Goal: Task Accomplishment & Management: Use online tool/utility

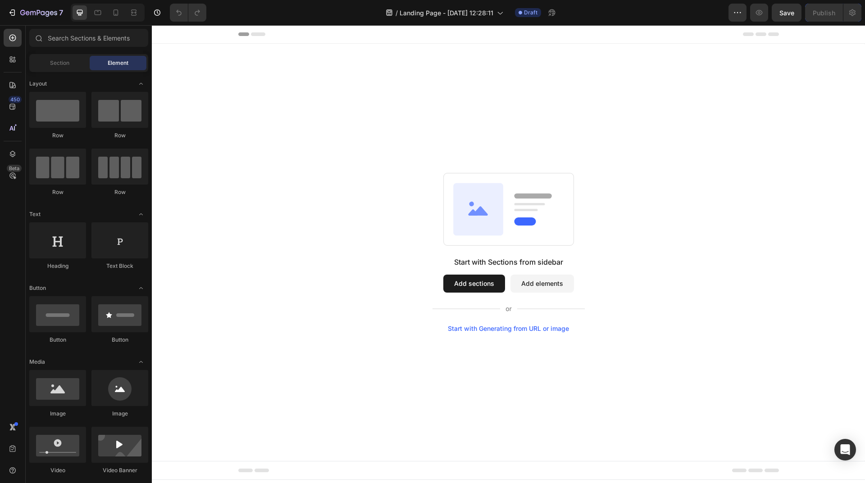
click at [494, 282] on button "Add sections" at bounding box center [474, 284] width 62 height 18
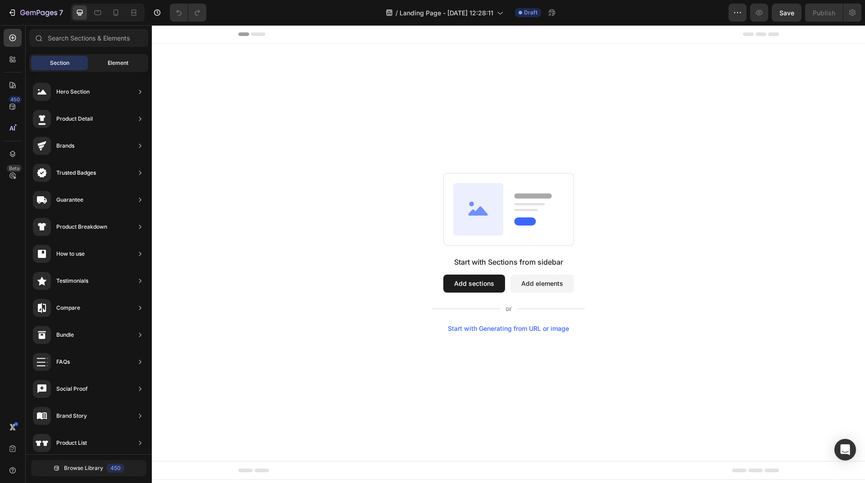
click at [102, 65] on div "Element" at bounding box center [118, 63] width 57 height 14
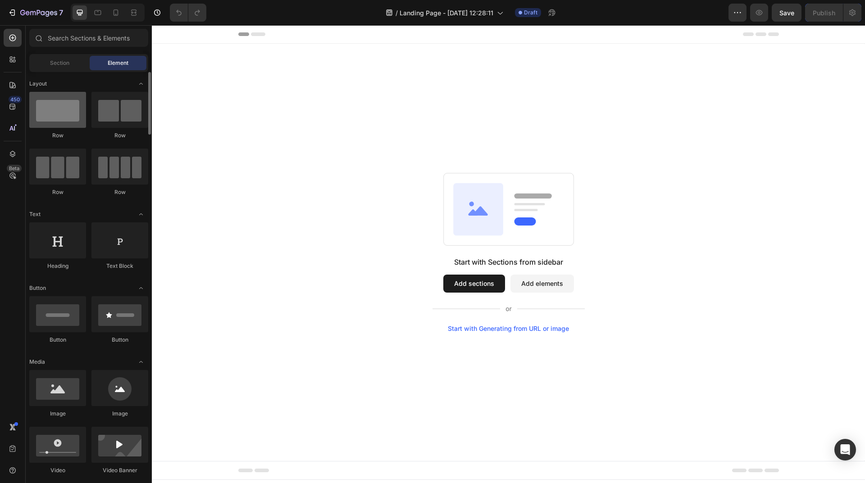
click at [60, 109] on div at bounding box center [57, 110] width 57 height 36
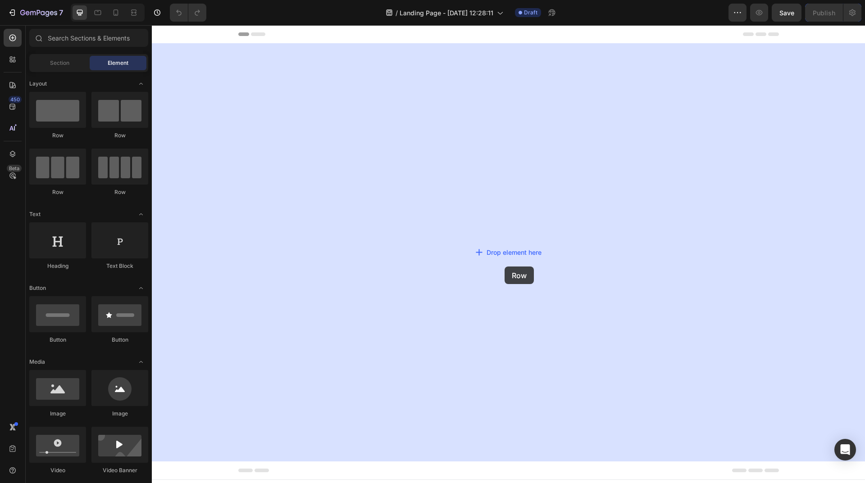
drag, startPoint x: 212, startPoint y: 135, endPoint x: 505, endPoint y: 267, distance: 320.8
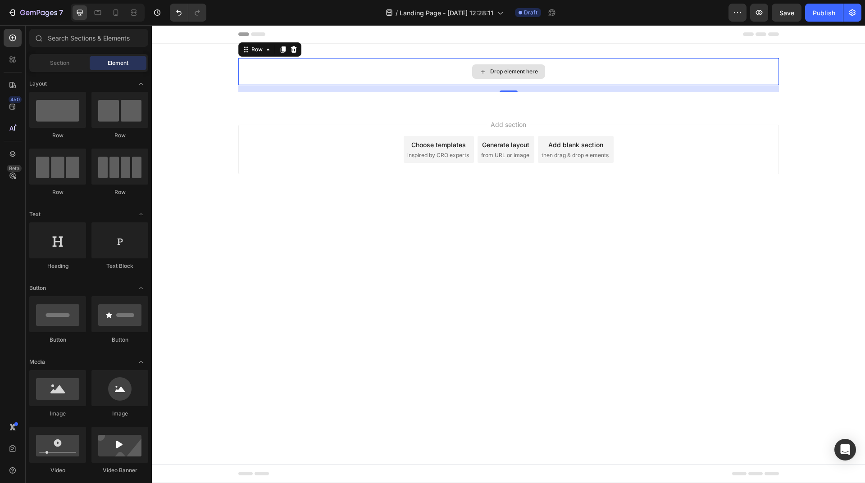
click at [497, 73] on div "Drop element here" at bounding box center [514, 71] width 48 height 7
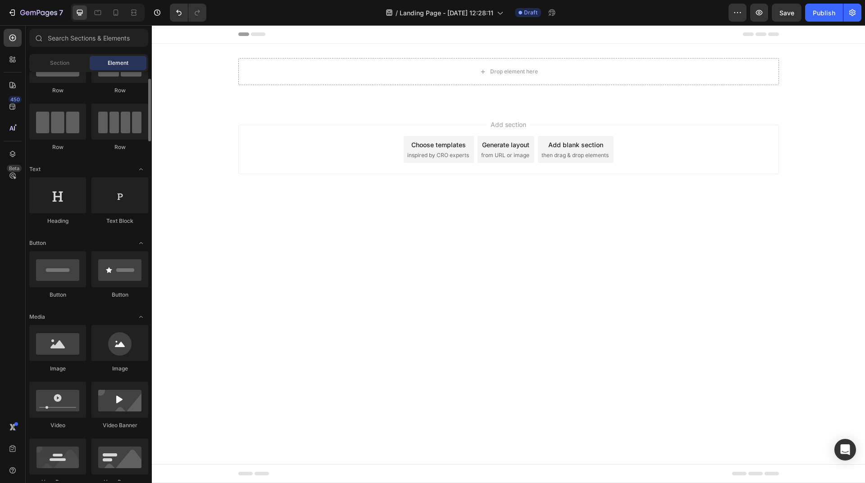
scroll to position [90, 0]
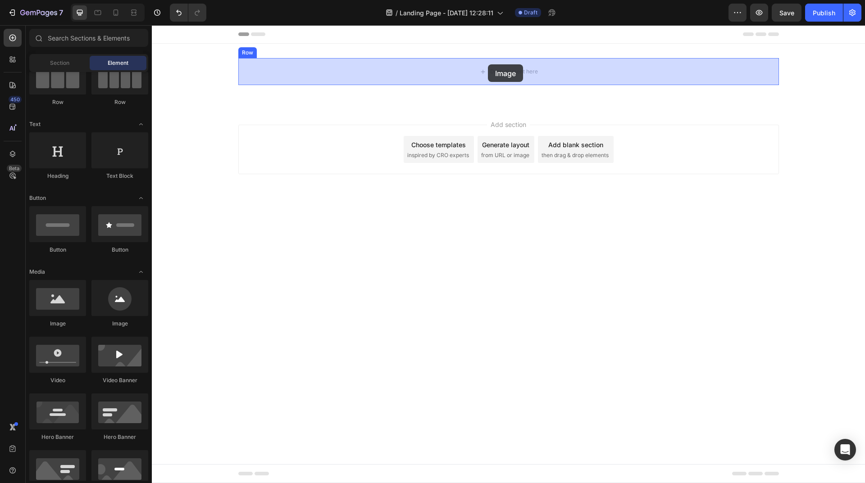
drag, startPoint x: 215, startPoint y: 332, endPoint x: 488, endPoint y: 64, distance: 382.3
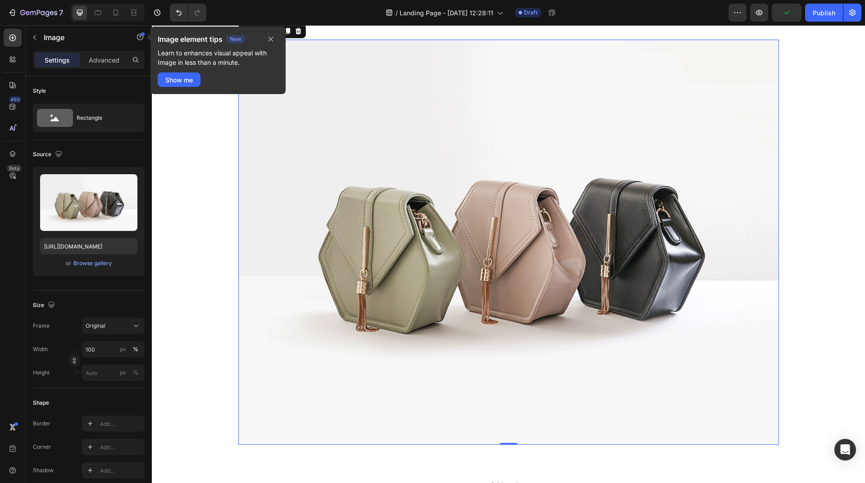
scroll to position [0, 0]
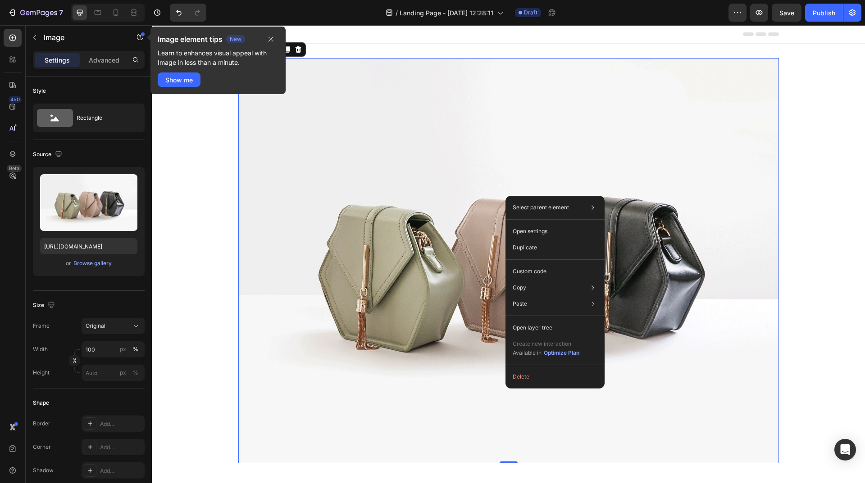
click at [462, 197] on img at bounding box center [508, 260] width 541 height 405
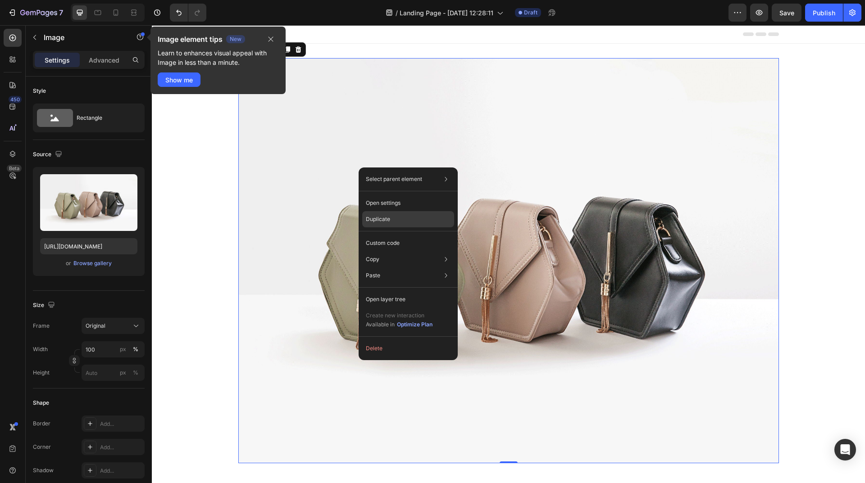
click at [407, 224] on div "Duplicate" at bounding box center [408, 219] width 92 height 16
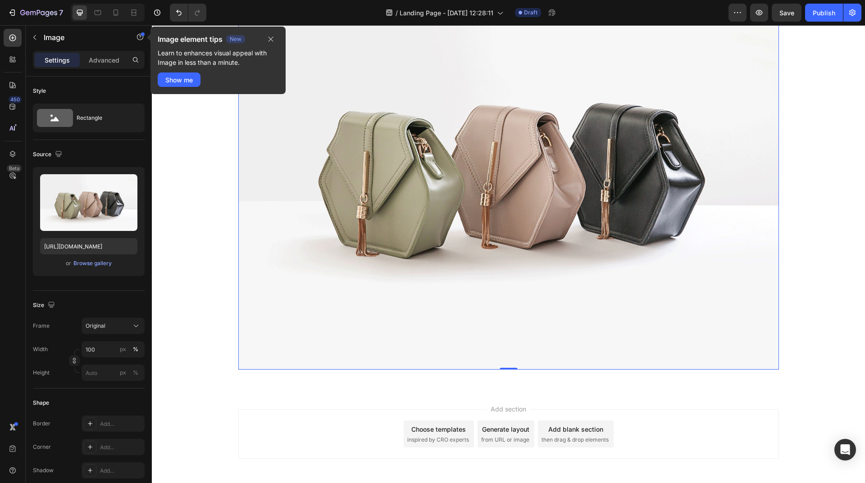
scroll to position [537, 0]
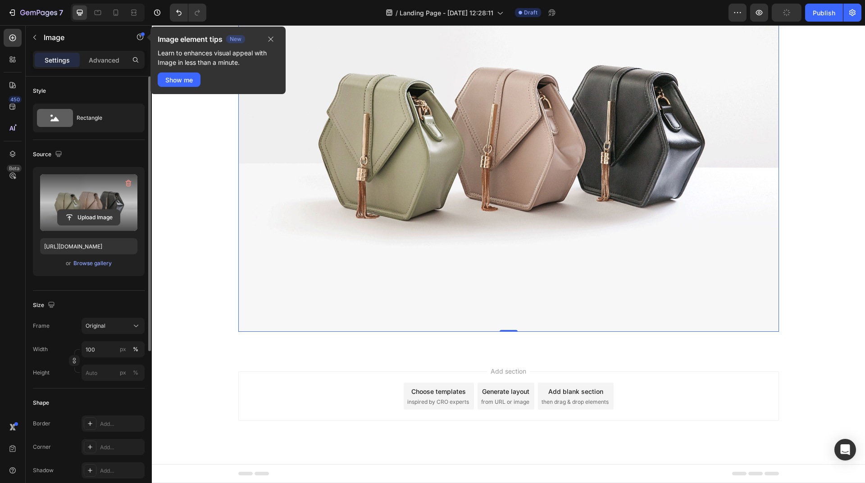
click at [88, 218] on input "file" at bounding box center [89, 217] width 62 height 15
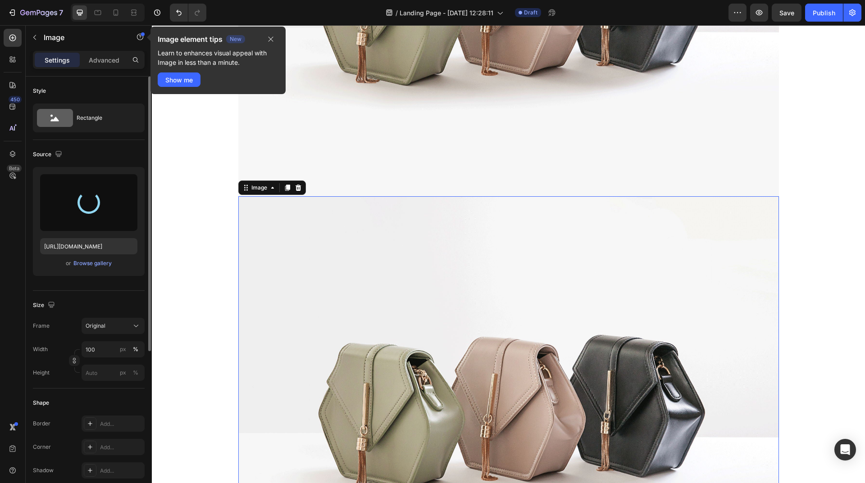
scroll to position [267, 0]
type input "[URL][DOMAIN_NAME]"
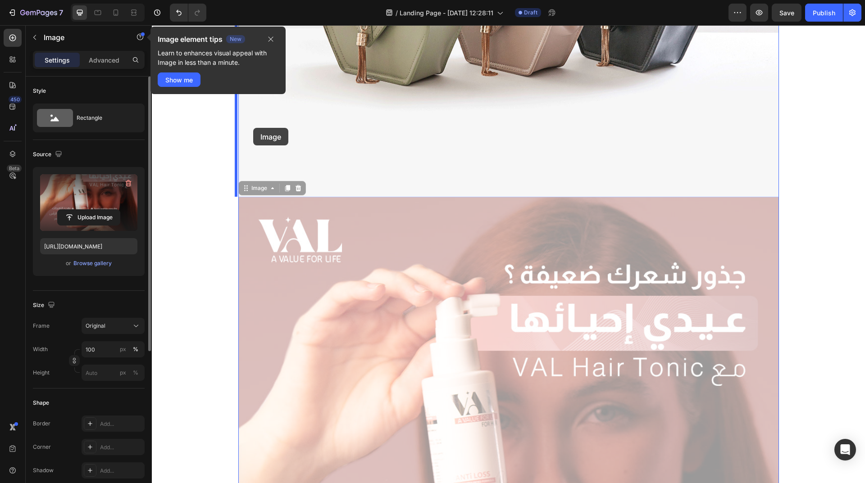
drag, startPoint x: 246, startPoint y: 189, endPoint x: 253, endPoint y: 128, distance: 61.3
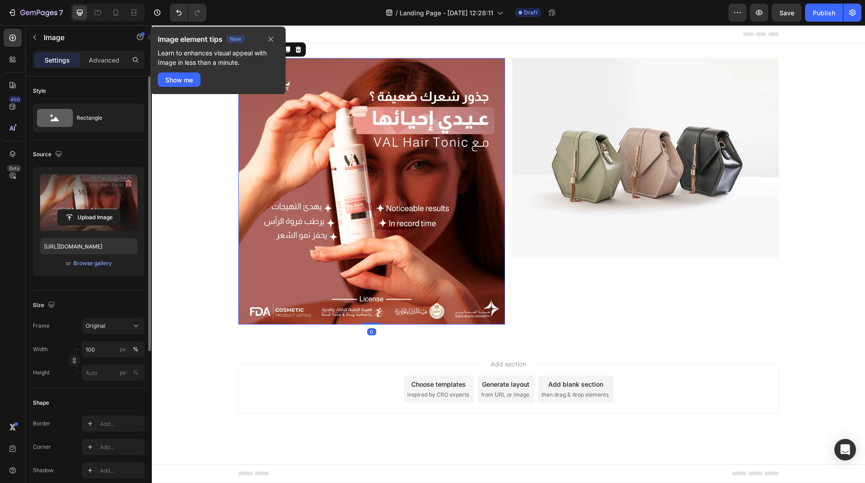
scroll to position [0, 0]
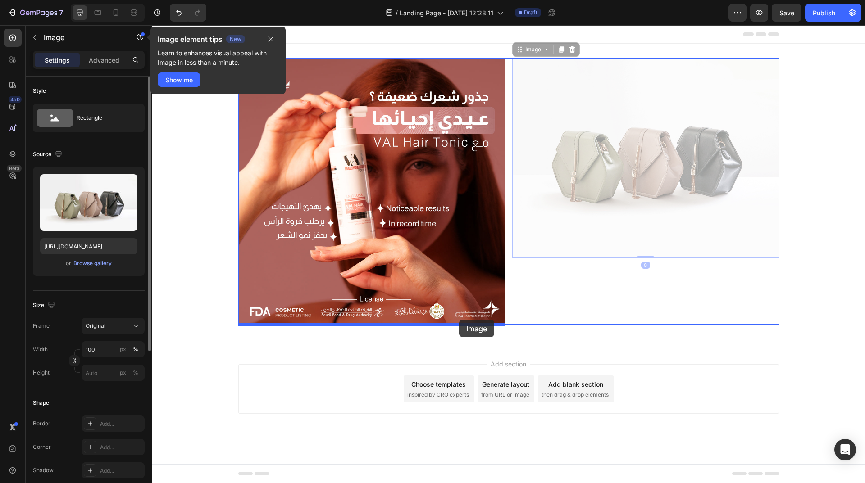
drag, startPoint x: 539, startPoint y: 109, endPoint x: 459, endPoint y: 320, distance: 225.0
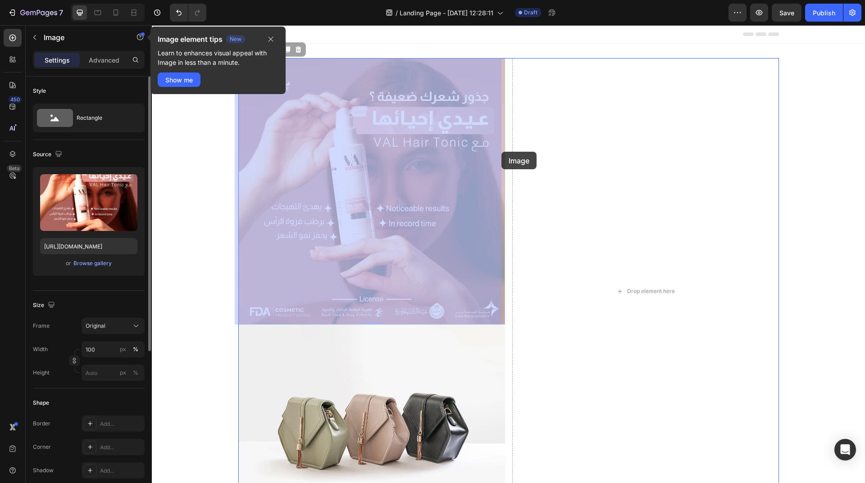
drag, startPoint x: 437, startPoint y: 163, endPoint x: 501, endPoint y: 152, distance: 65.0
click at [501, 152] on div "Header Image 0 Image 0 Image Drop element here Row Section 1 Root Start with Se…" at bounding box center [508, 350] width 713 height 651
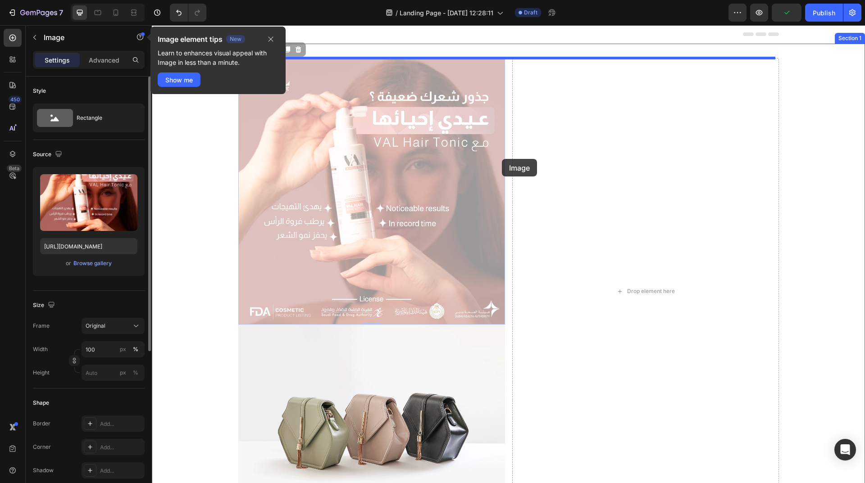
drag, startPoint x: 447, startPoint y: 158, endPoint x: 502, endPoint y: 159, distance: 54.5
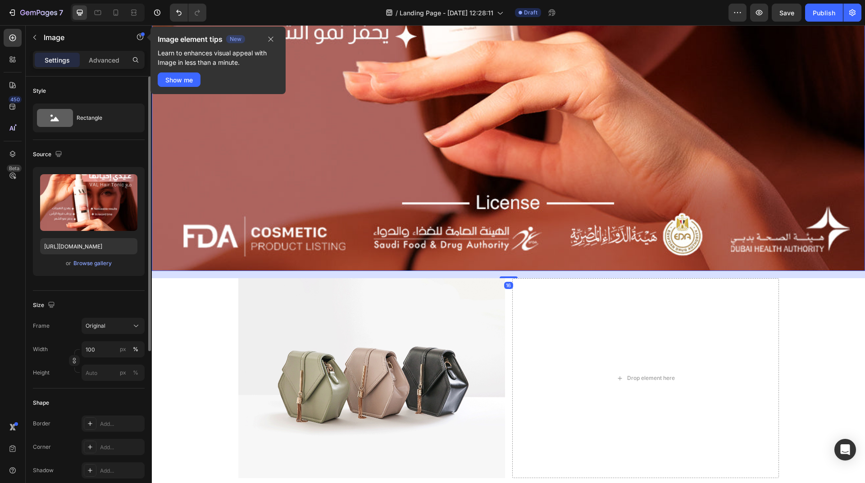
scroll to position [586, 0]
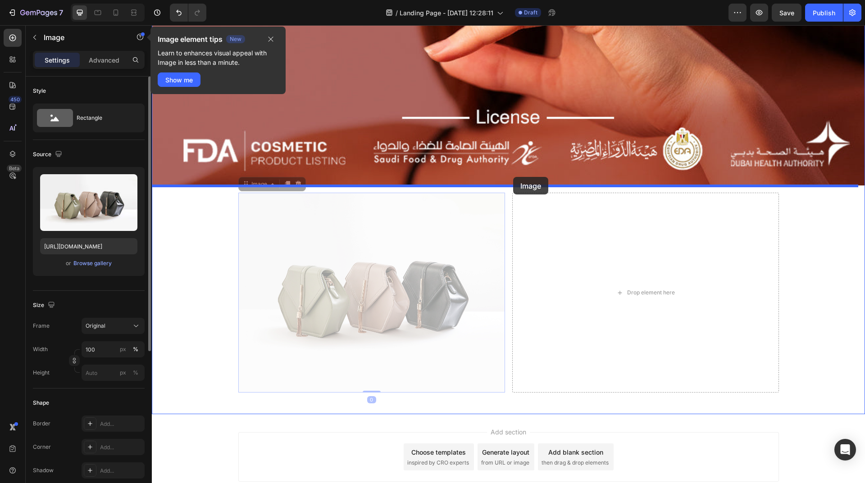
drag, startPoint x: 459, startPoint y: 235, endPoint x: 513, endPoint y: 177, distance: 79.3
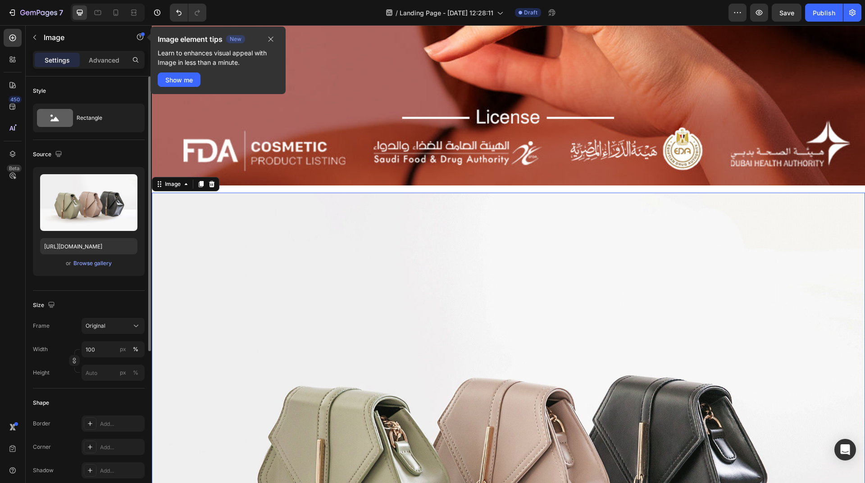
click at [496, 271] on img at bounding box center [508, 460] width 713 height 535
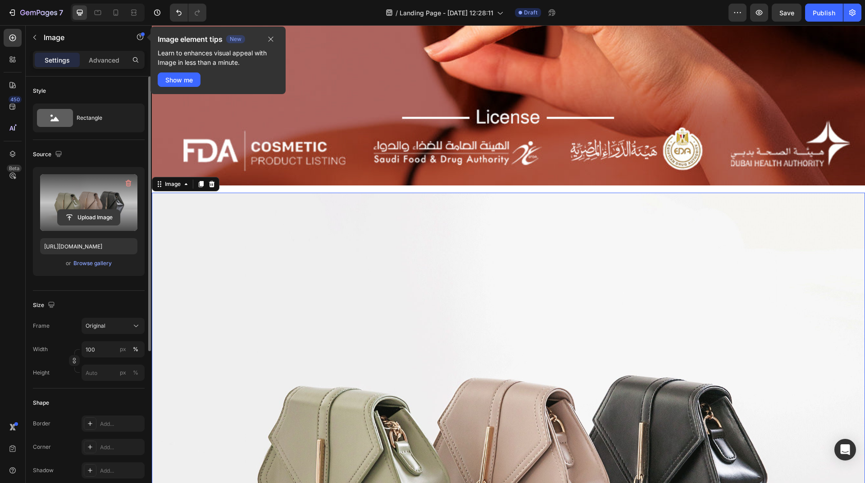
click at [87, 213] on input "file" at bounding box center [89, 217] width 62 height 15
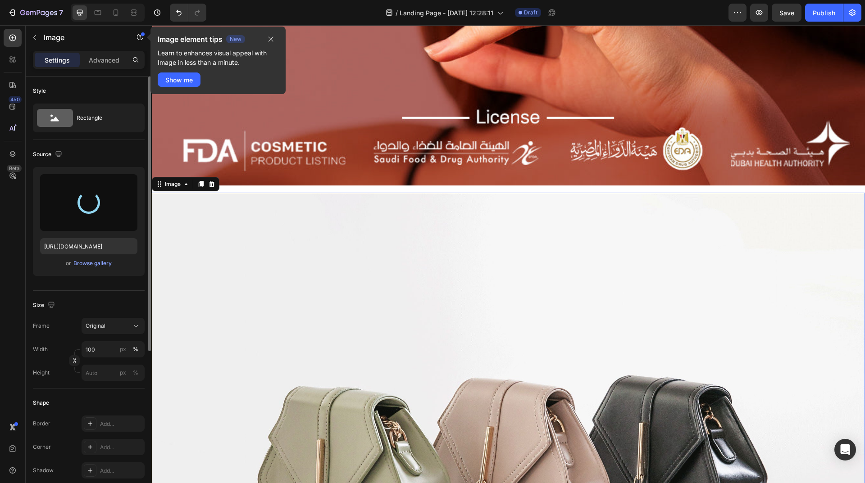
type input "[URL][DOMAIN_NAME]"
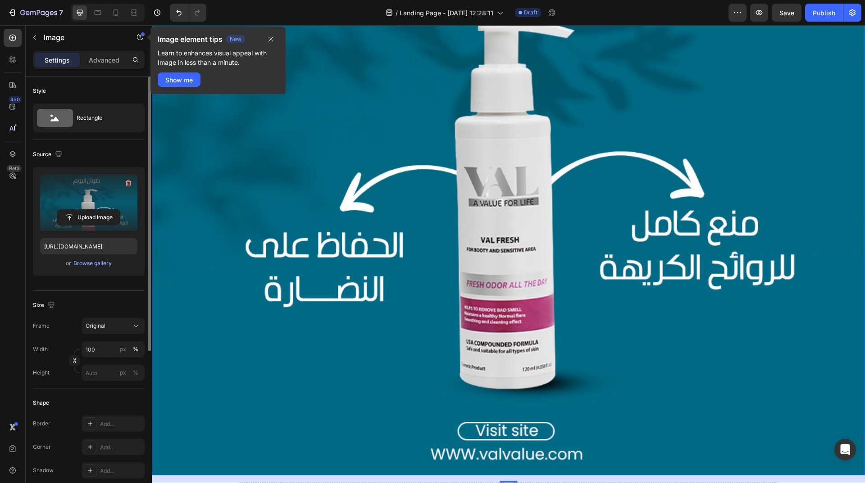
scroll to position [1036, 0]
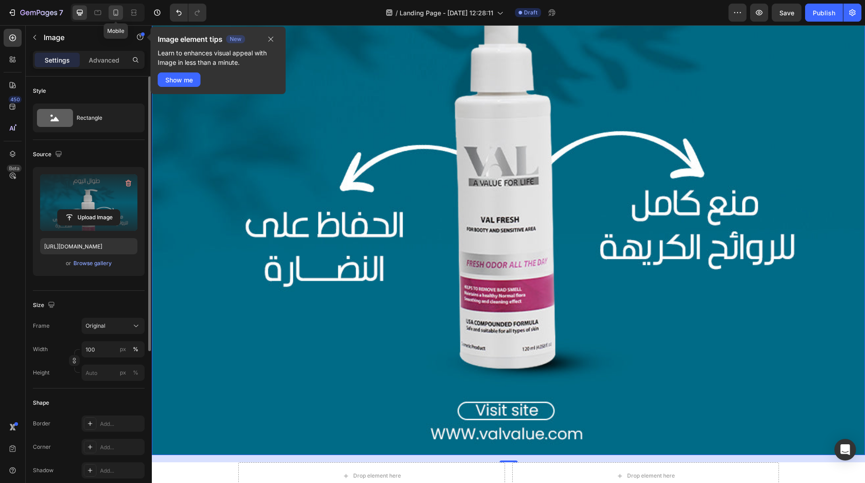
click at [118, 11] on icon at bounding box center [116, 12] width 5 height 6
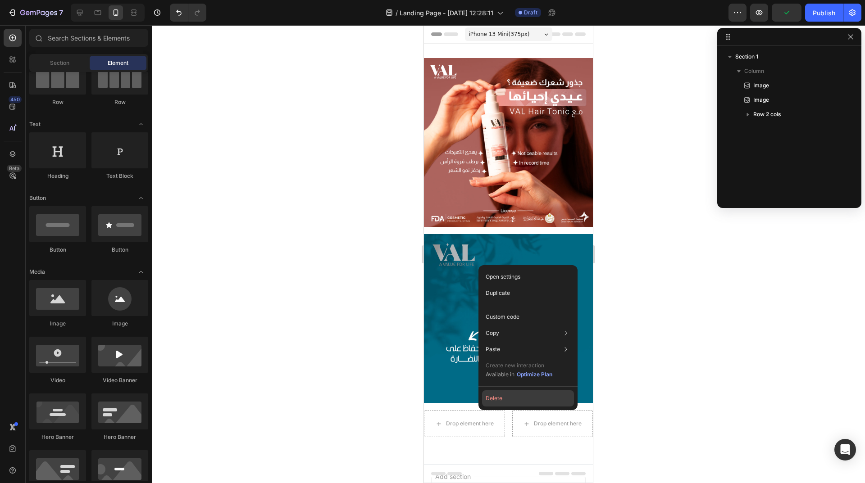
click at [508, 402] on button "Delete" at bounding box center [528, 399] width 92 height 16
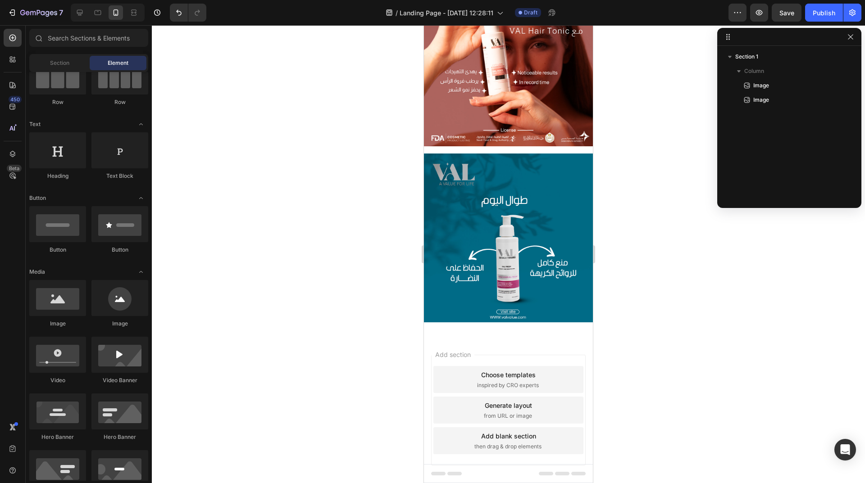
scroll to position [93, 0]
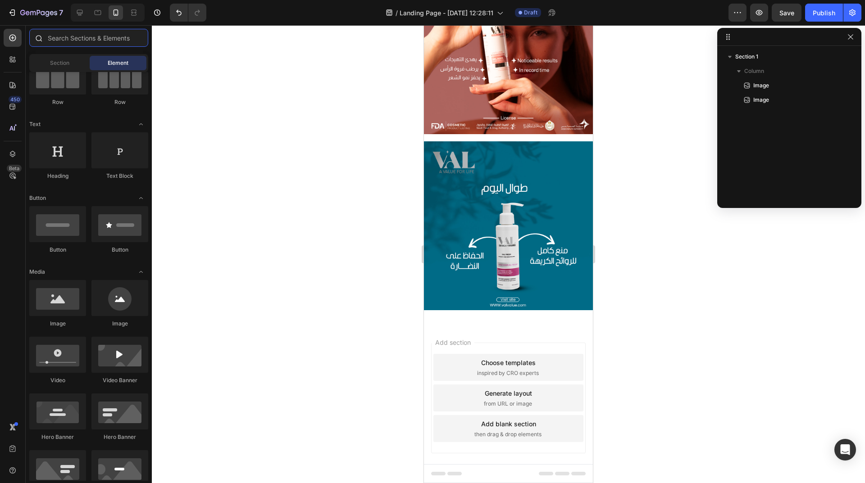
click at [83, 40] on input "text" at bounding box center [88, 38] width 119 height 18
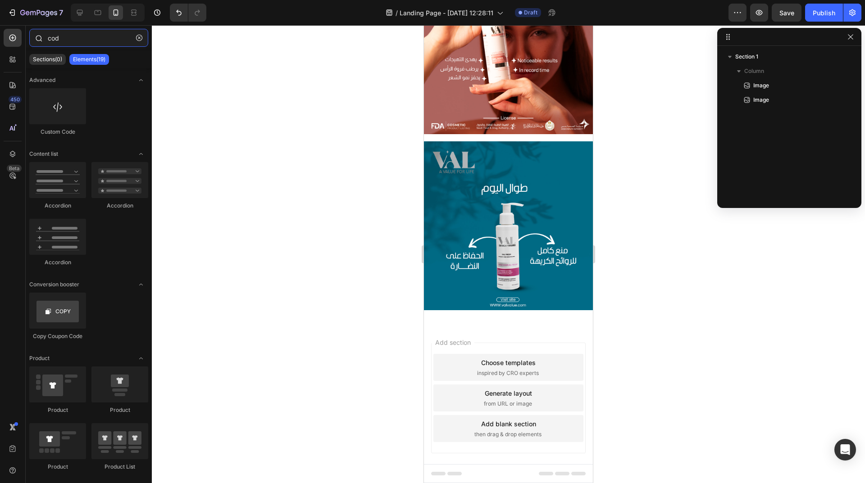
click at [64, 36] on input "cod" at bounding box center [88, 38] width 119 height 18
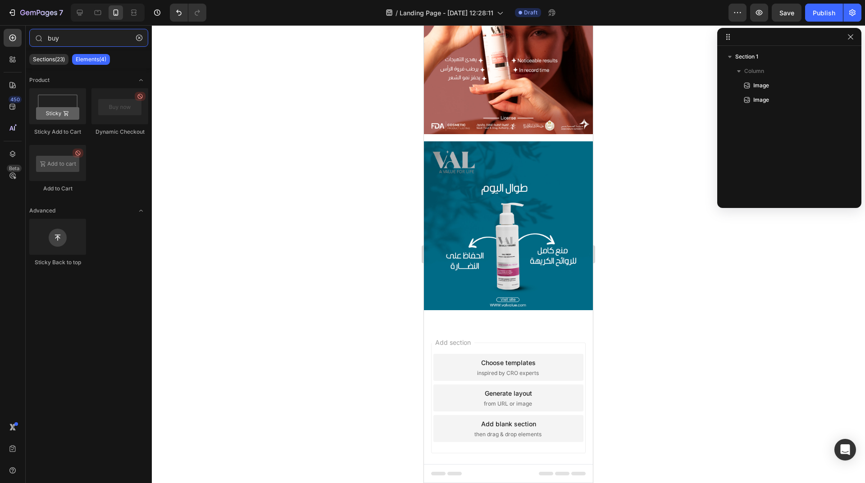
type input "buy"
click at [58, 161] on div at bounding box center [57, 163] width 57 height 36
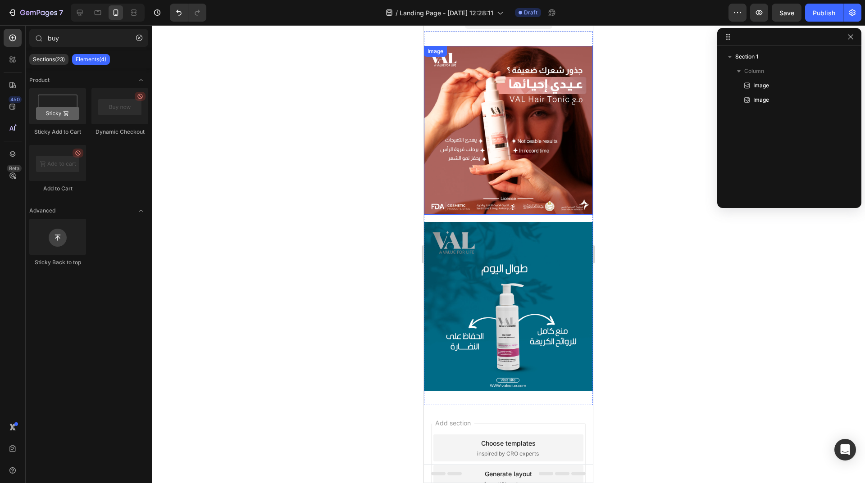
scroll to position [0, 0]
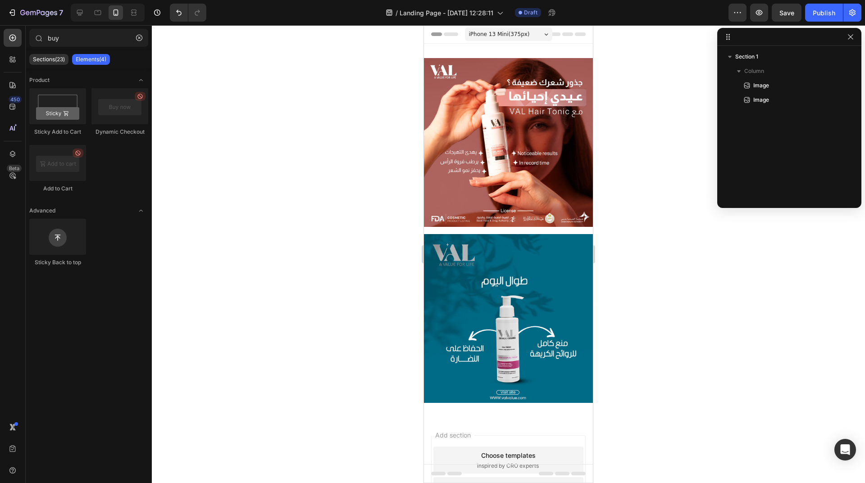
click at [507, 32] on span "iPhone 13 Mini ( 375 px)" at bounding box center [499, 34] width 61 height 9
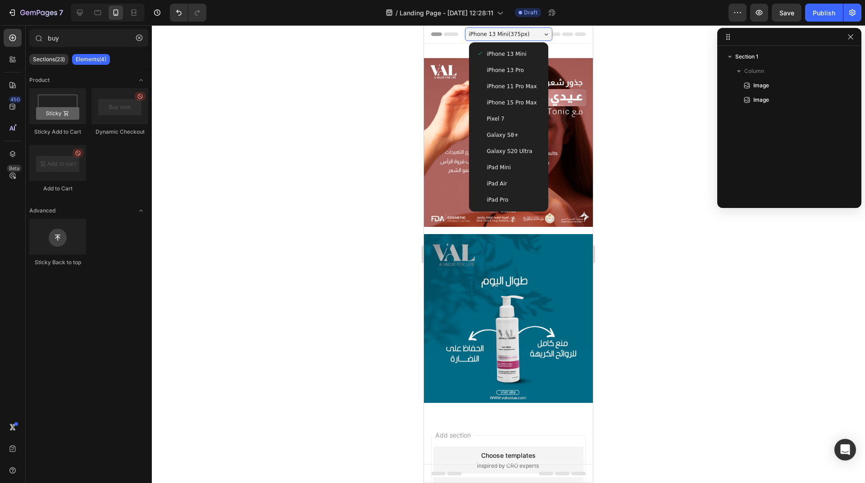
click at [507, 32] on span "iPhone 13 Mini ( 375 px)" at bounding box center [499, 34] width 61 height 9
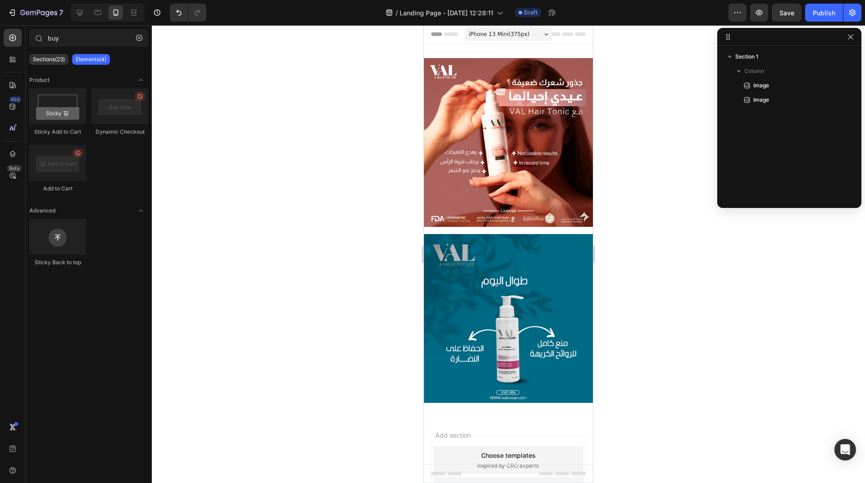
click at [563, 35] on icon at bounding box center [567, 34] width 11 height 4
click at [80, 10] on icon at bounding box center [80, 13] width 6 height 6
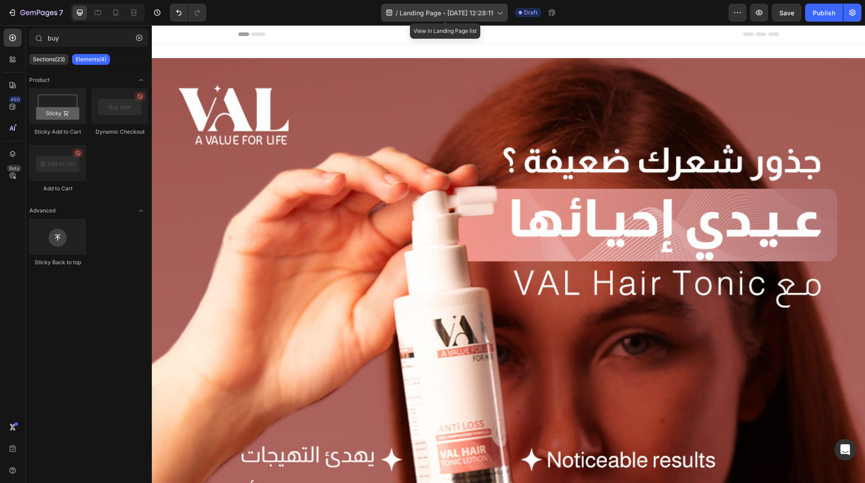
click at [443, 17] on span "Landing Page - [DATE] 12:28:11" at bounding box center [447, 12] width 94 height 9
